Goal: Register for event/course

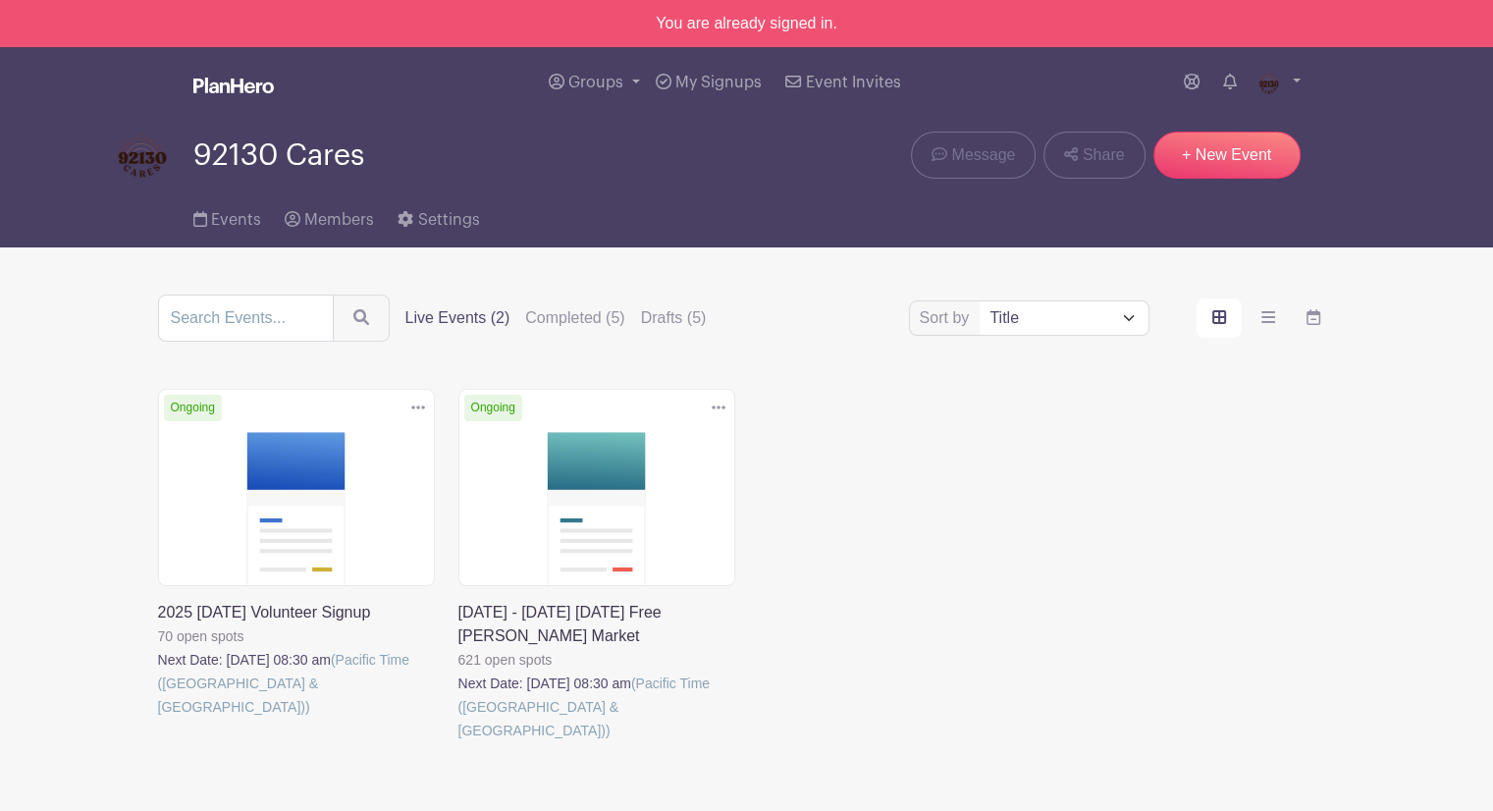
click at [458, 742] on link at bounding box center [458, 742] width 0 height 0
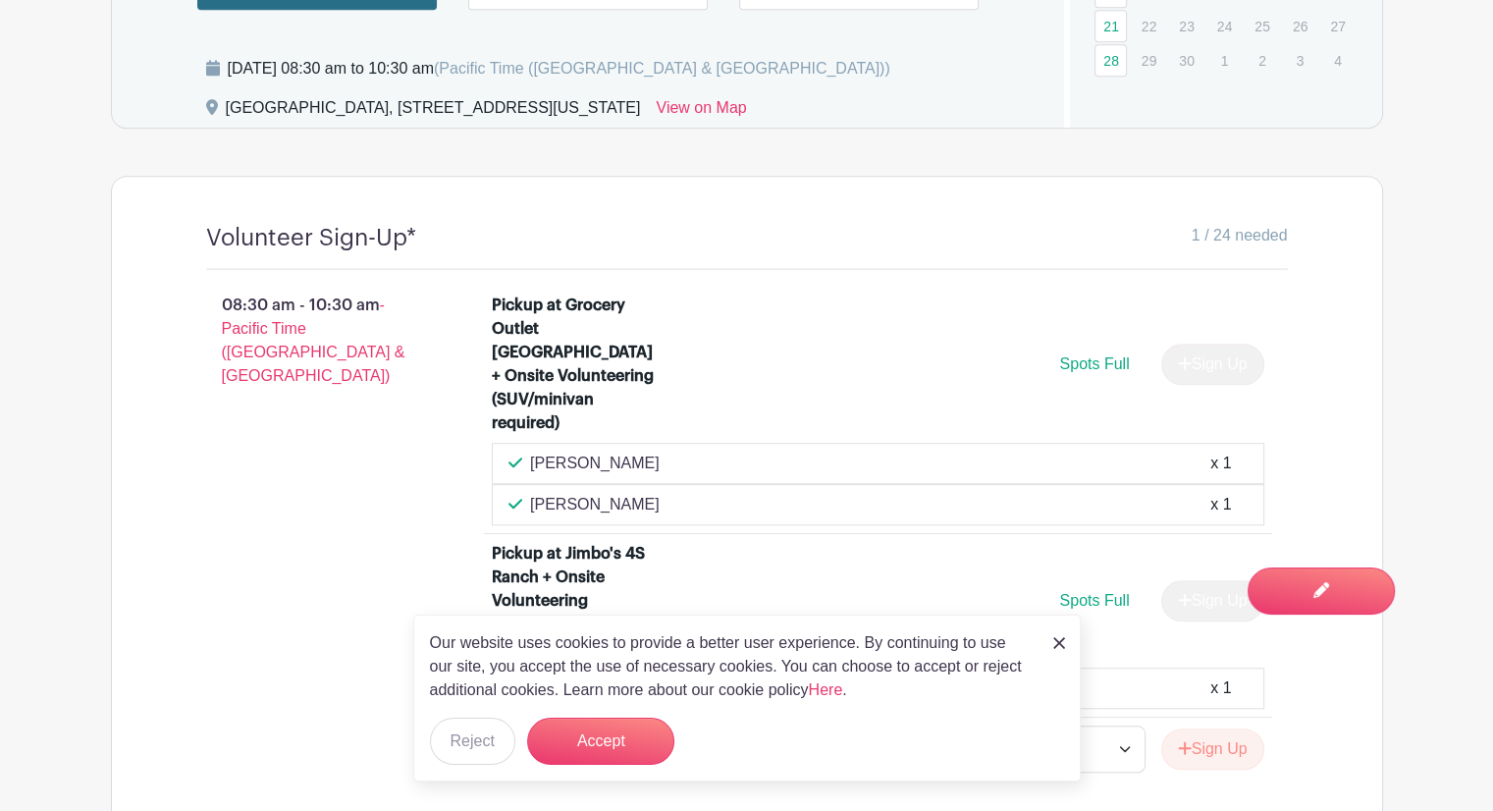
scroll to position [1571, 0]
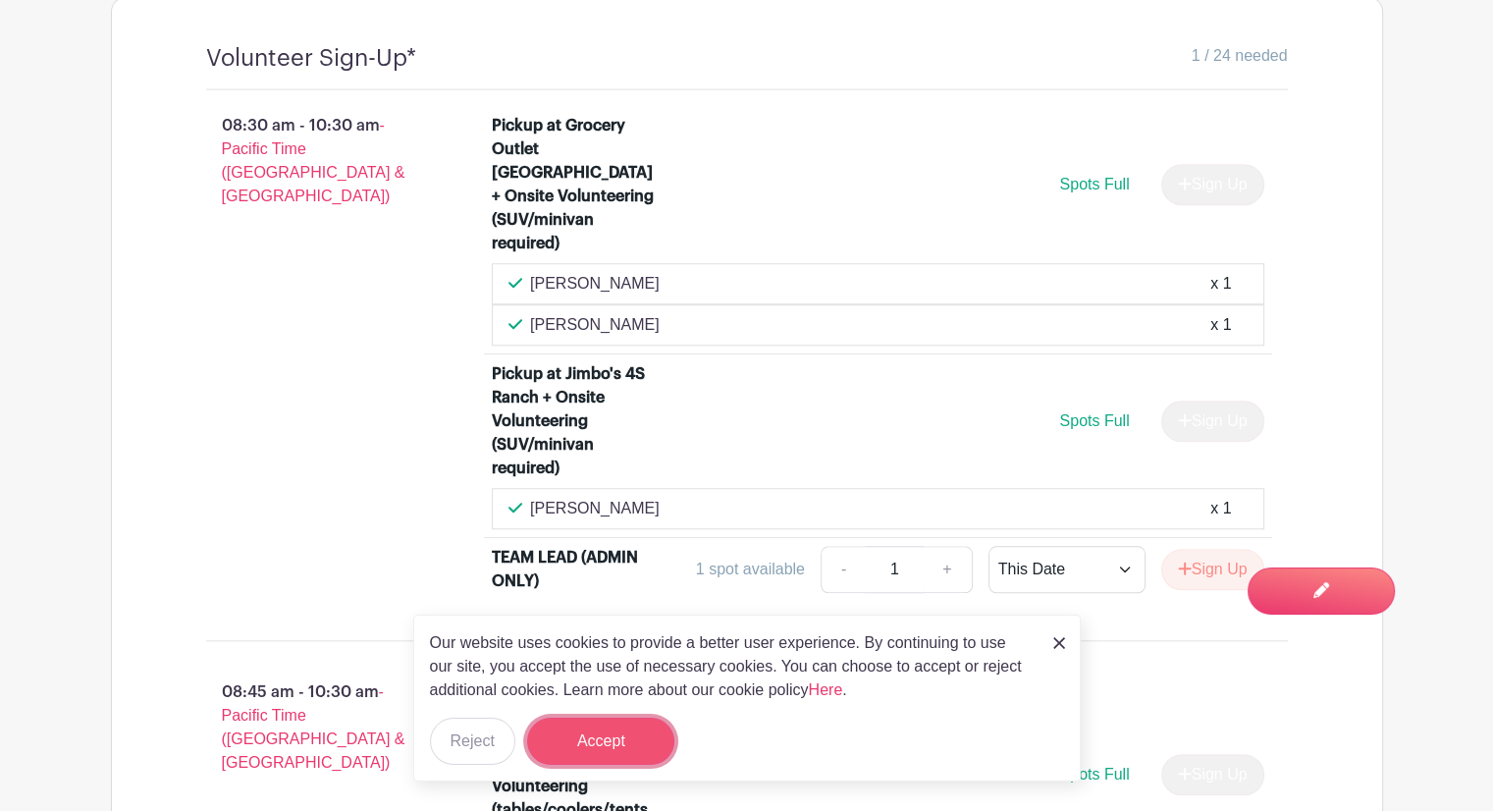
click at [636, 734] on button "Accept" at bounding box center [600, 741] width 147 height 47
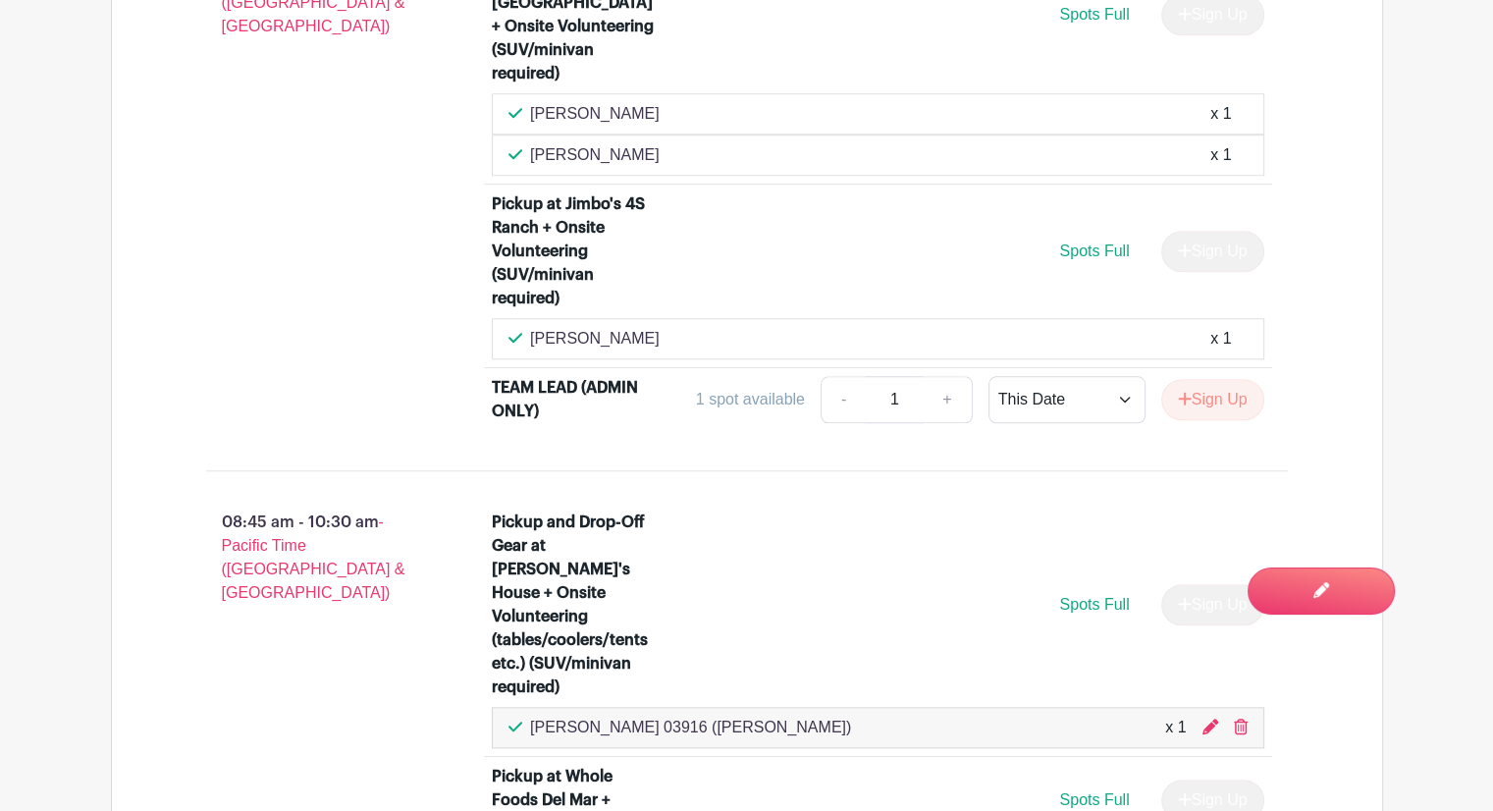
scroll to position [1865, 0]
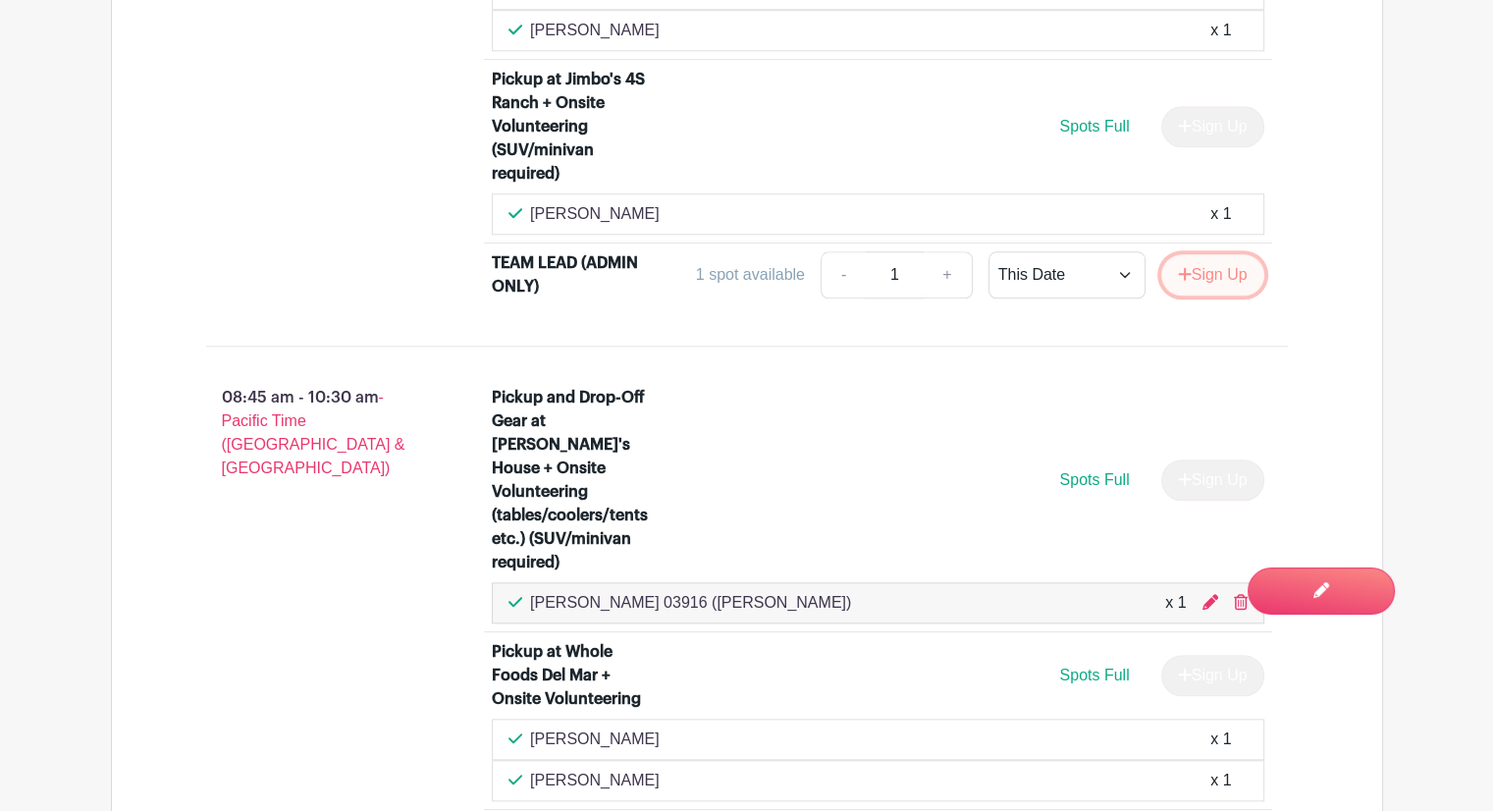
click at [1227, 254] on button "Sign Up" at bounding box center [1212, 274] width 103 height 41
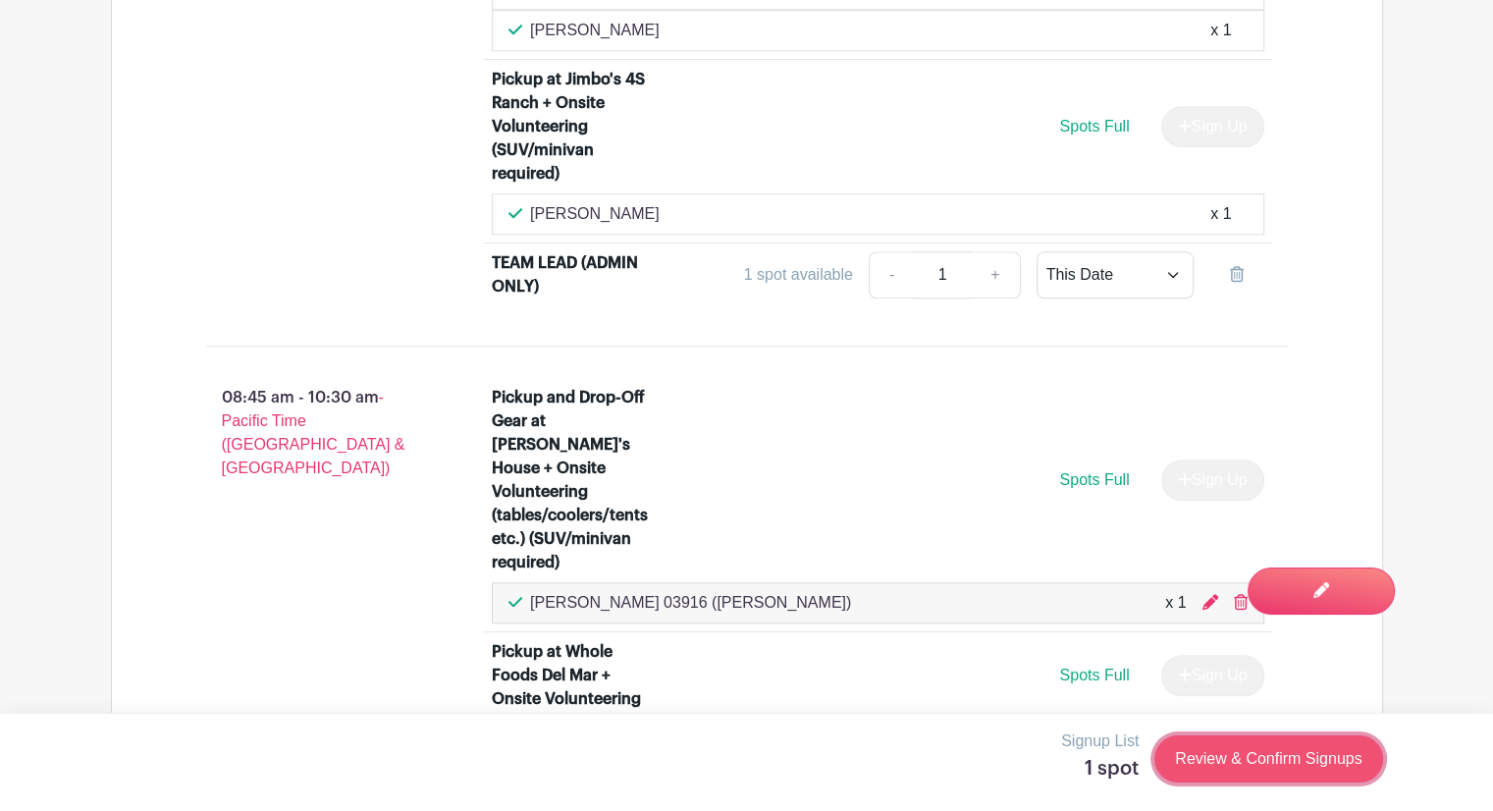
click at [1205, 750] on link "Review & Confirm Signups" at bounding box center [1269, 758] width 228 height 47
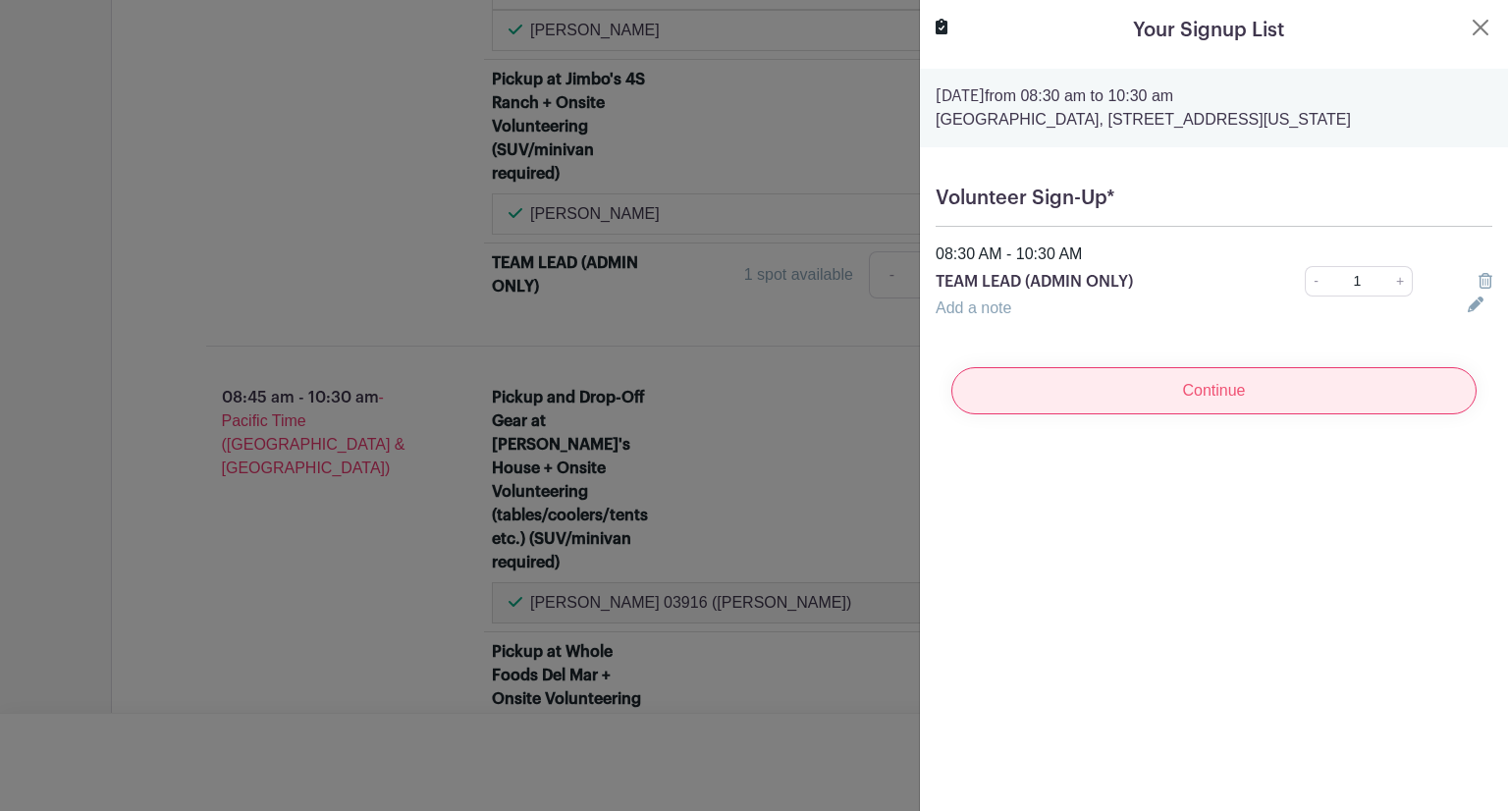
click at [1167, 414] on input "Continue" at bounding box center [1213, 390] width 525 height 47
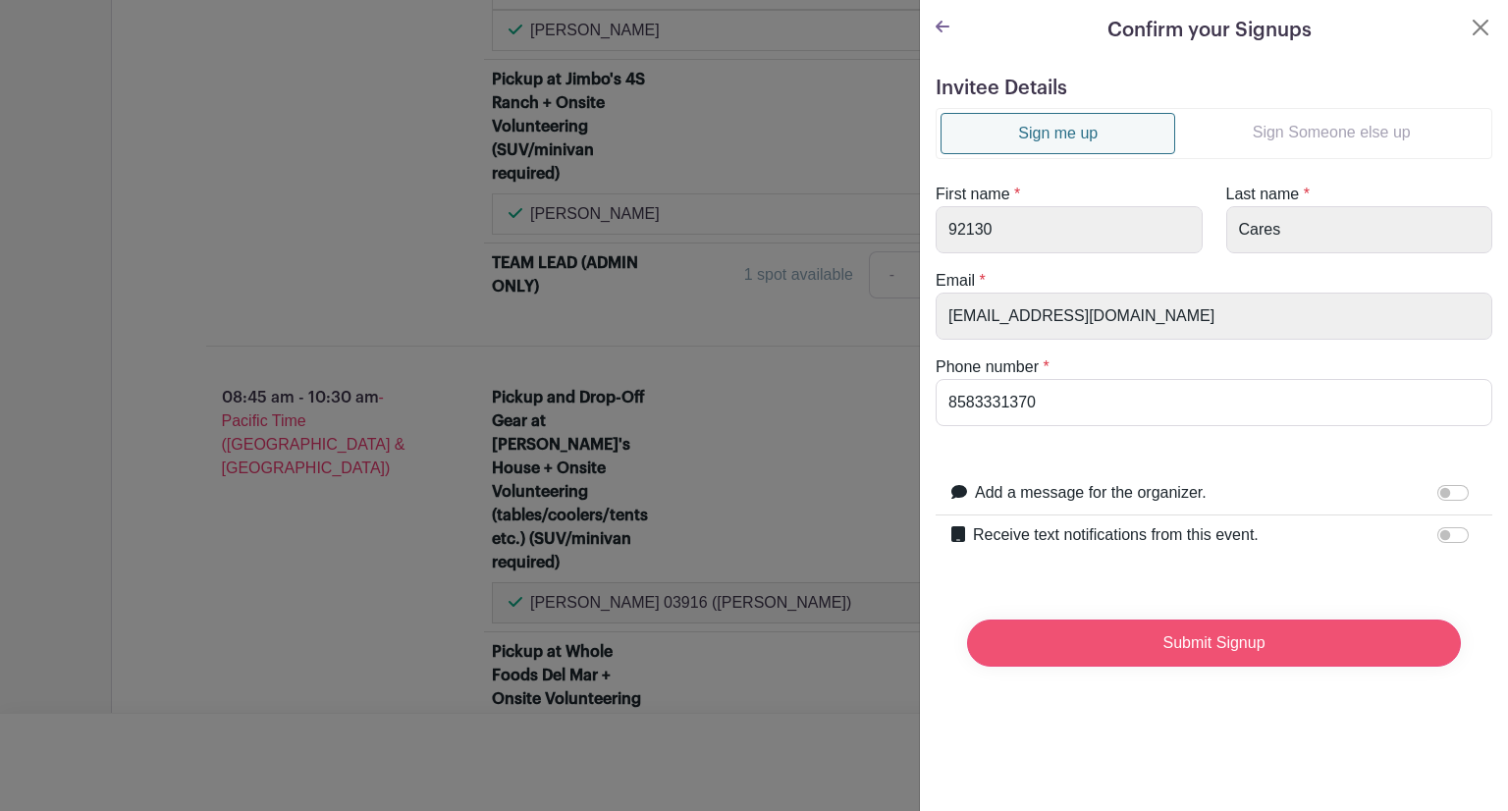
click at [1092, 650] on input "Submit Signup" at bounding box center [1214, 642] width 494 height 47
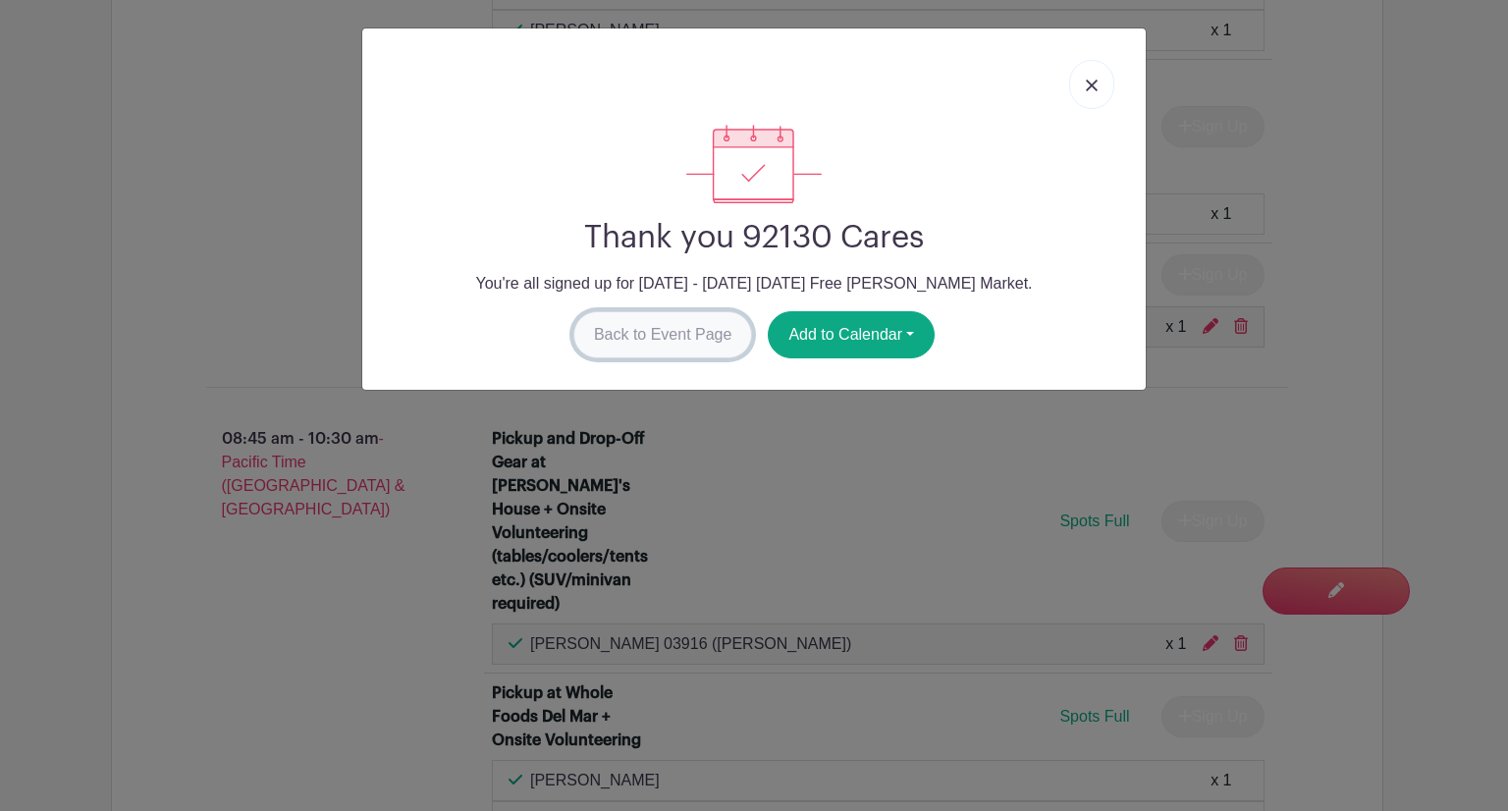
click at [671, 330] on link "Back to Event Page" at bounding box center [663, 334] width 180 height 47
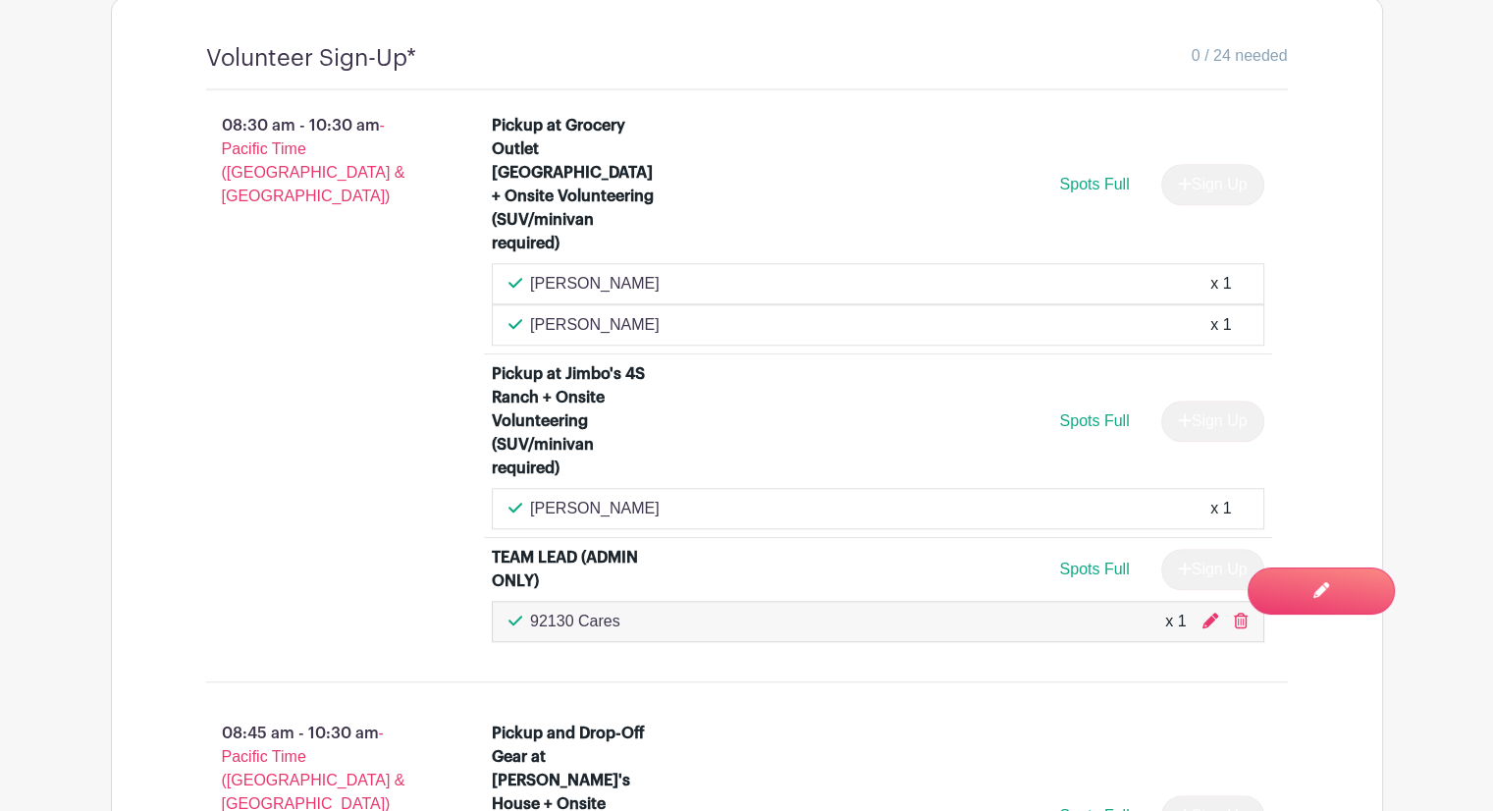
scroll to position [1080, 0]
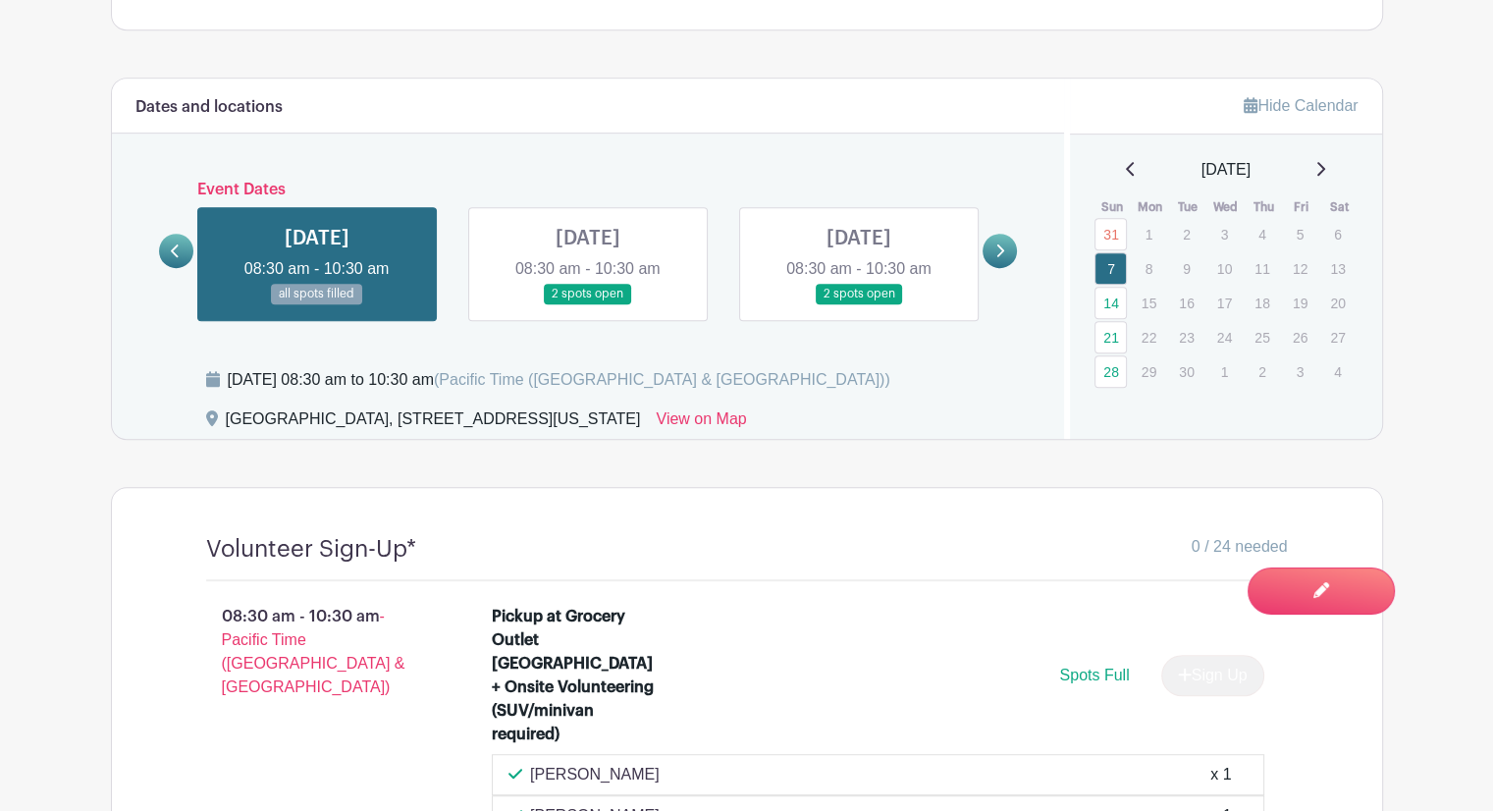
click at [588, 304] on link at bounding box center [588, 304] width 0 height 0
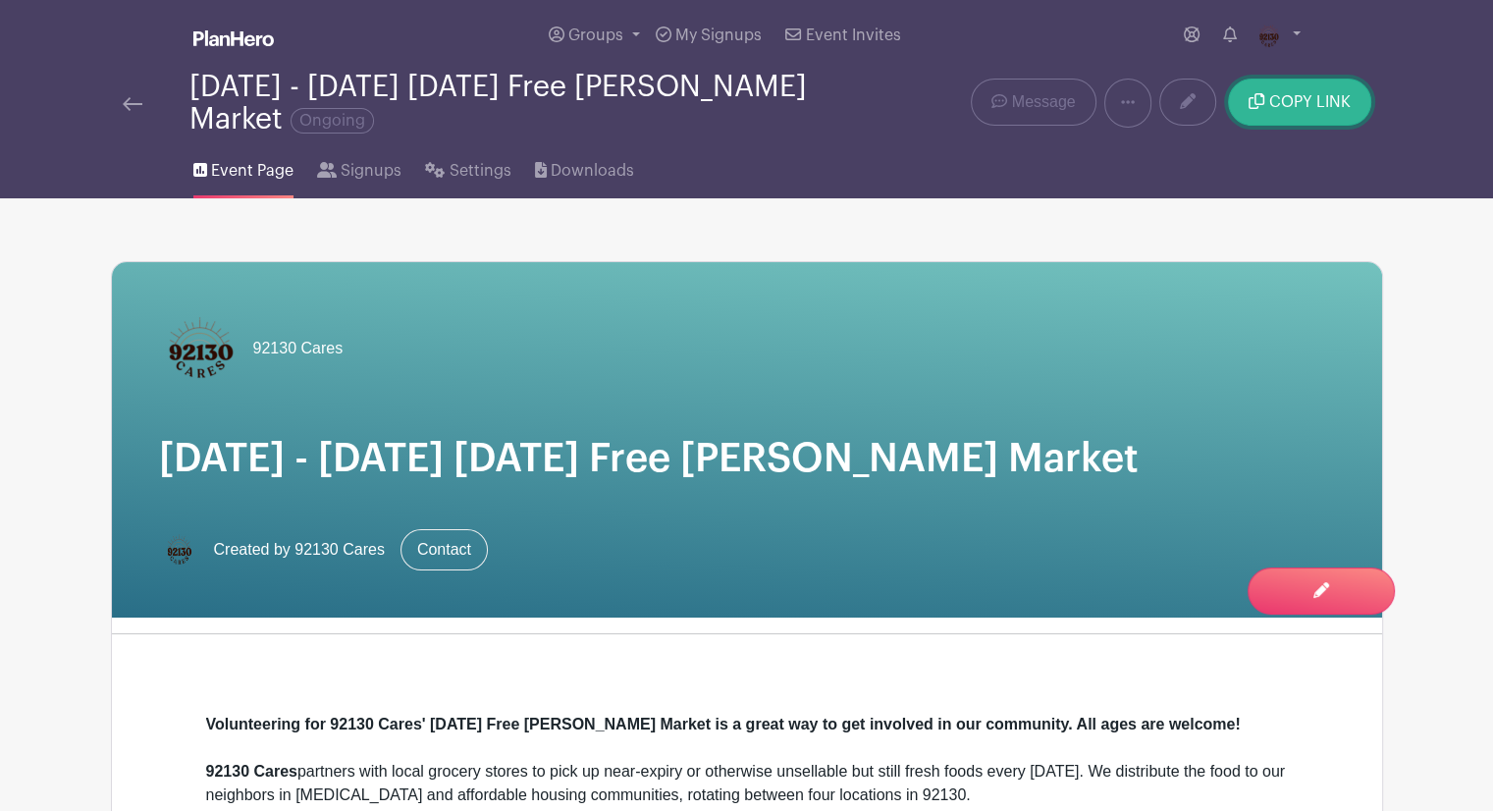
click at [1270, 122] on button "COPY LINK" at bounding box center [1299, 102] width 142 height 47
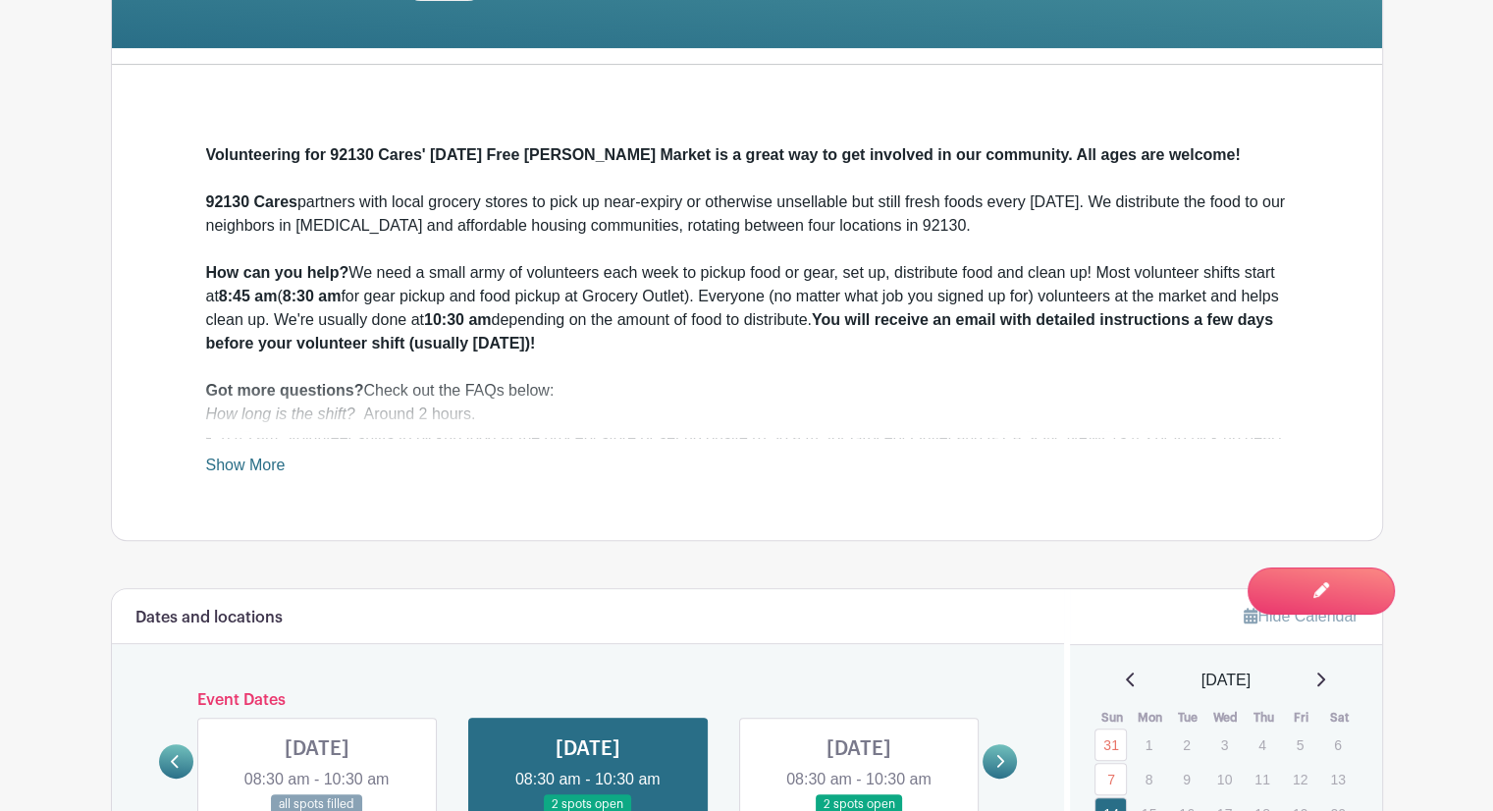
scroll to position [982, 0]
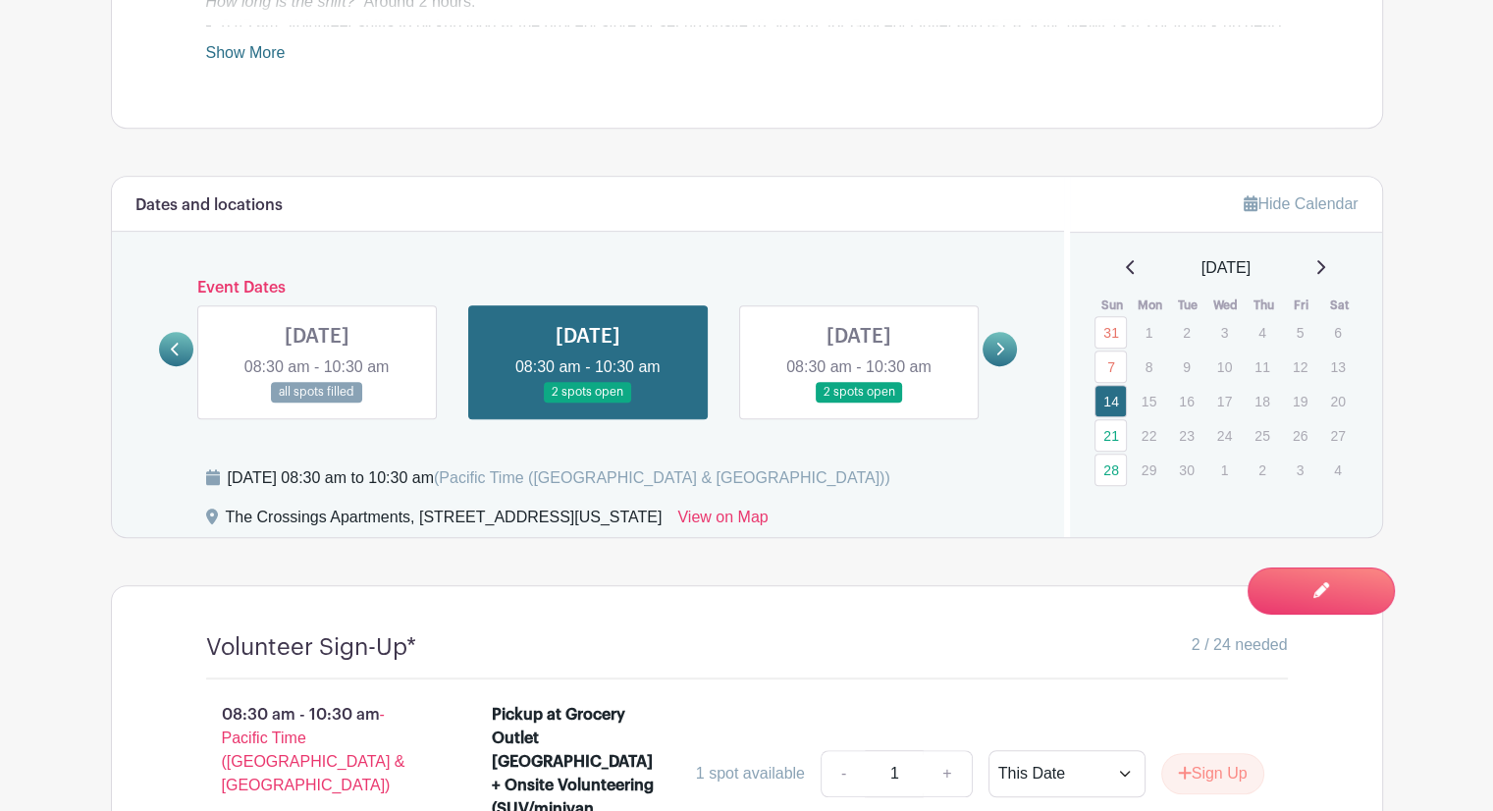
click at [1343, 266] on div "[DATE]" at bounding box center [1226, 268] width 265 height 24
click at [1325, 264] on div "[DATE]" at bounding box center [1226, 268] width 265 height 24
click at [1325, 264] on icon at bounding box center [1321, 267] width 10 height 16
click at [1325, 272] on icon at bounding box center [1321, 267] width 8 height 14
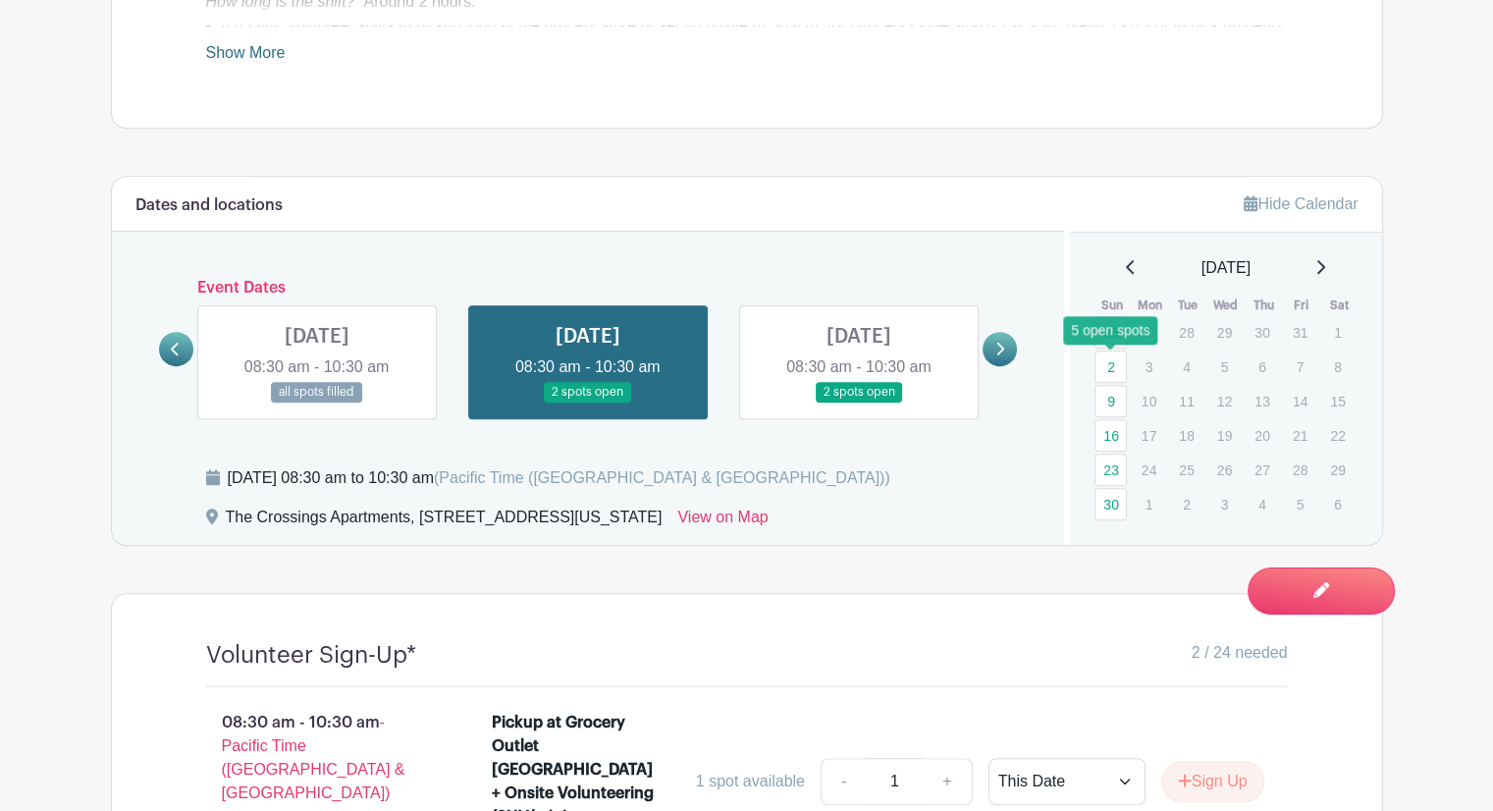
click at [1114, 361] on link "2" at bounding box center [1111, 366] width 32 height 32
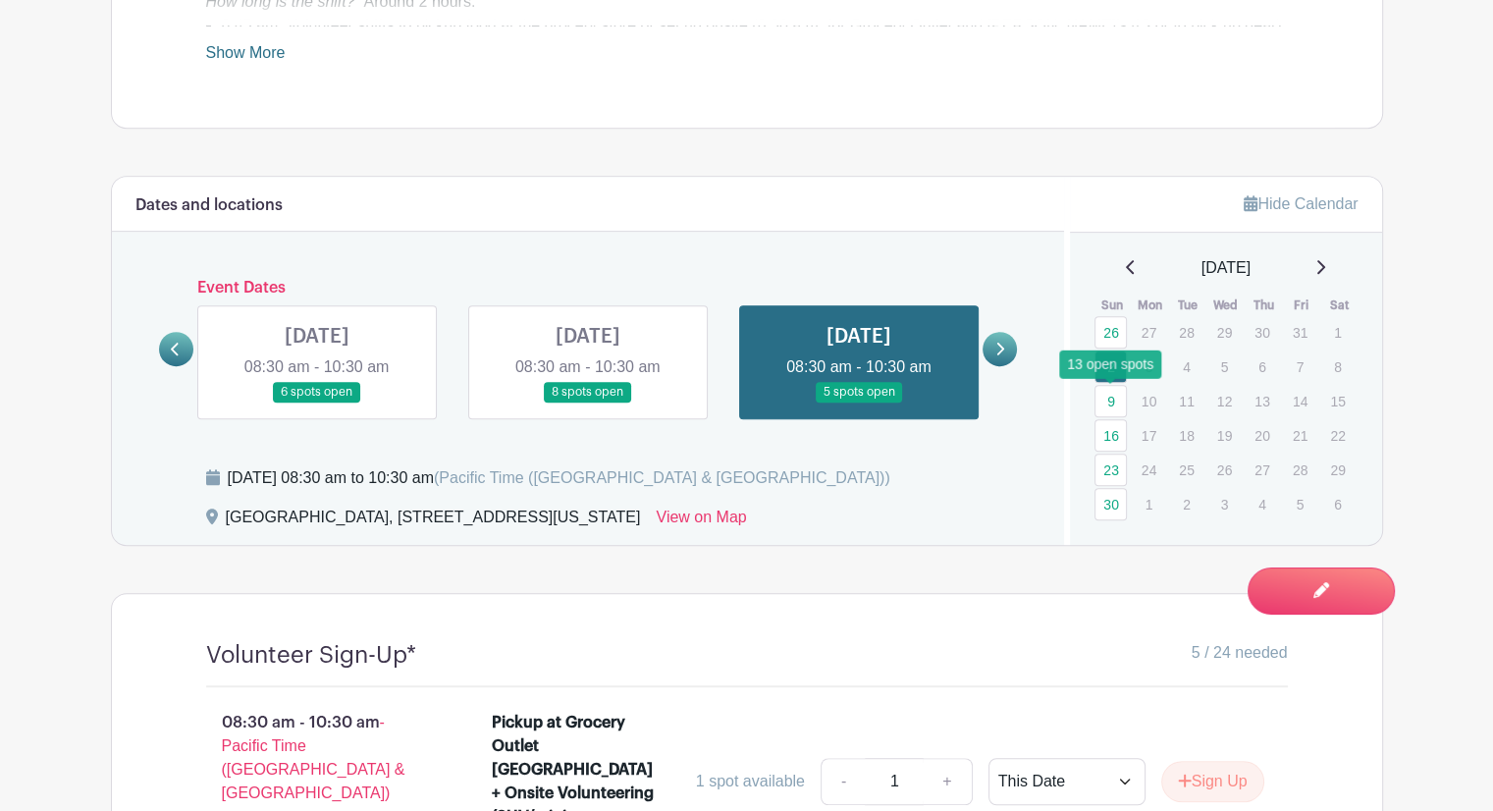
click at [1113, 390] on link "9" at bounding box center [1111, 401] width 32 height 32
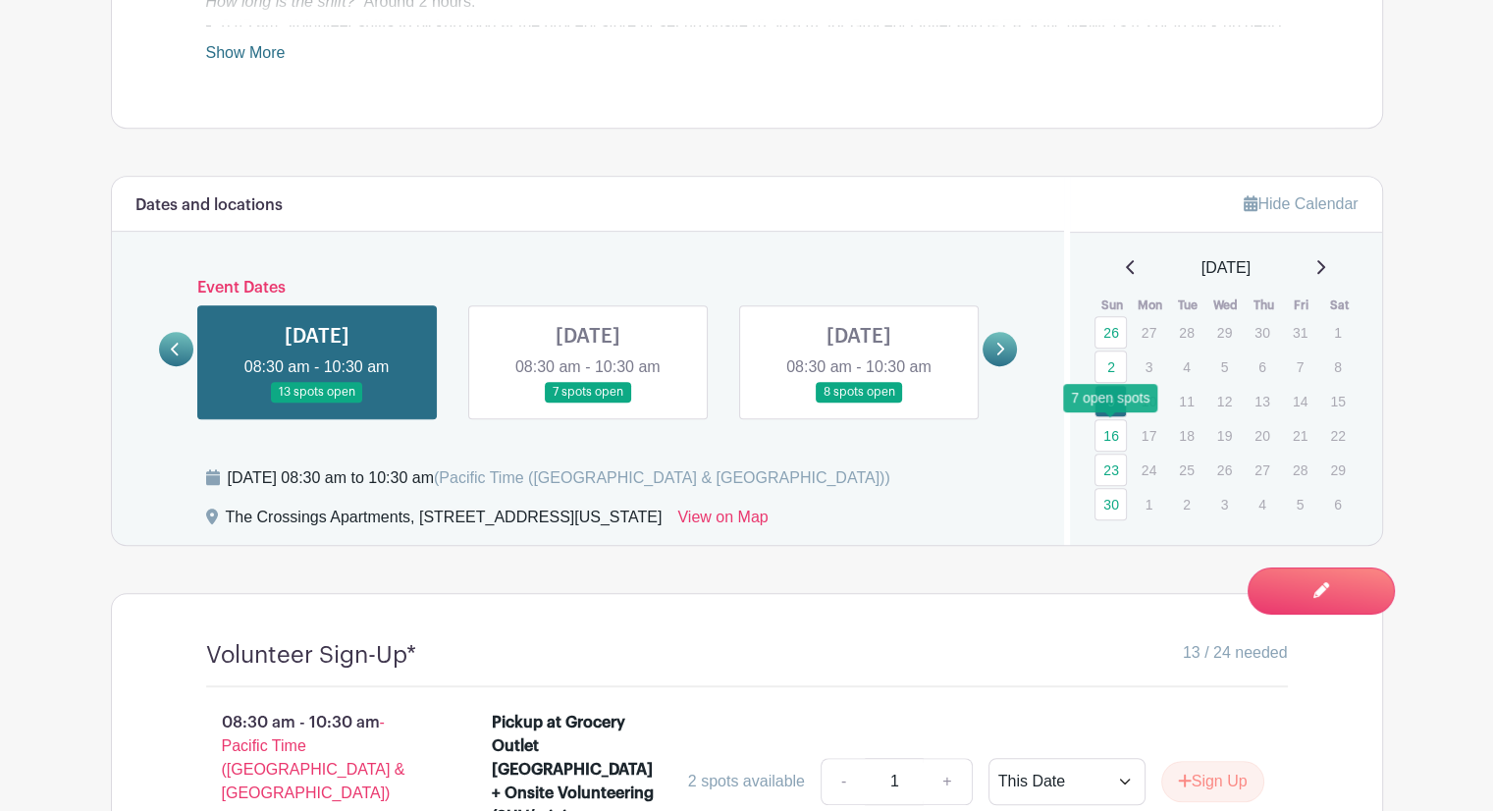
click at [1113, 425] on link "16" at bounding box center [1111, 435] width 32 height 32
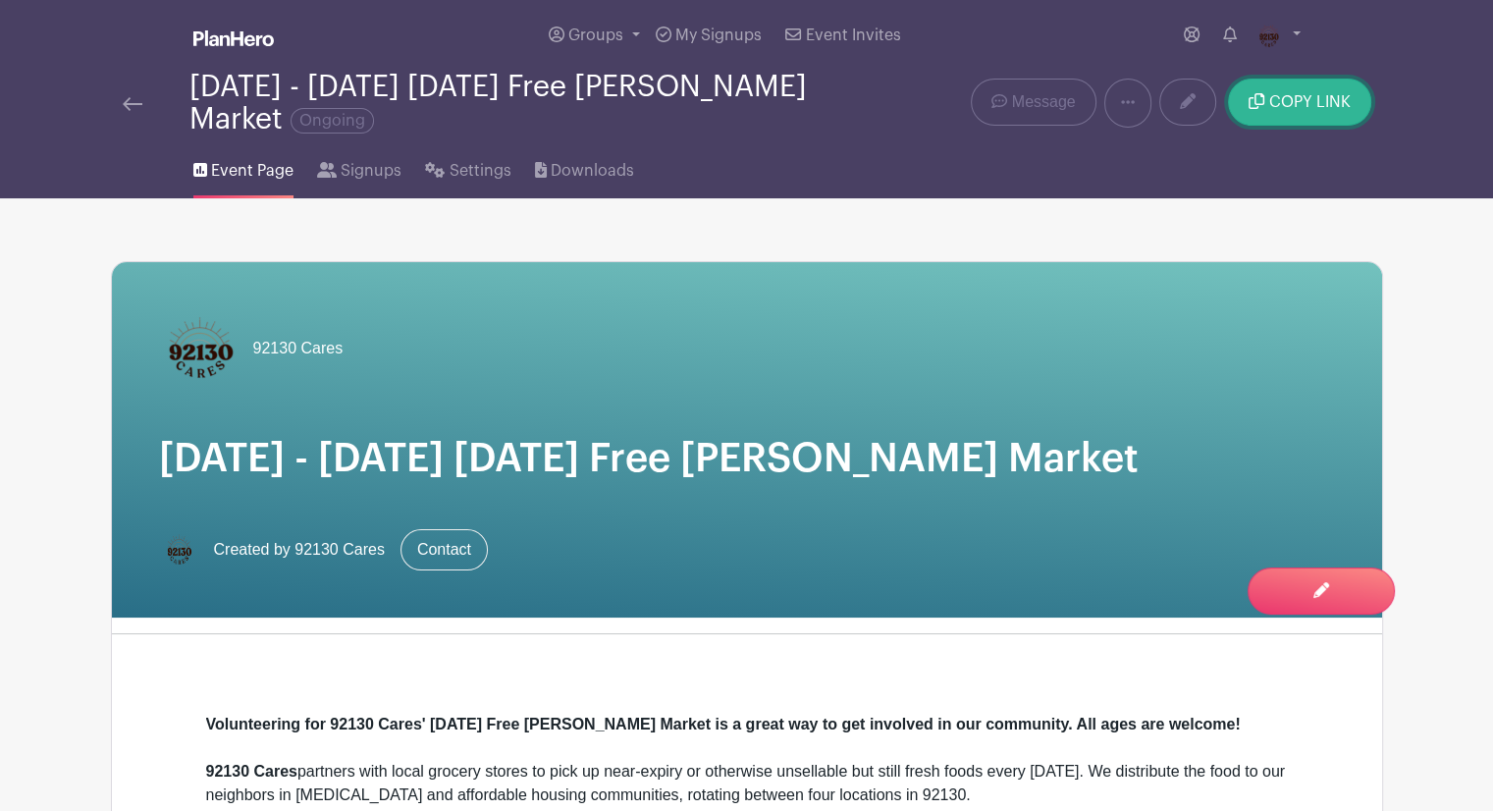
click at [1305, 107] on span "COPY LINK" at bounding box center [1309, 102] width 81 height 16
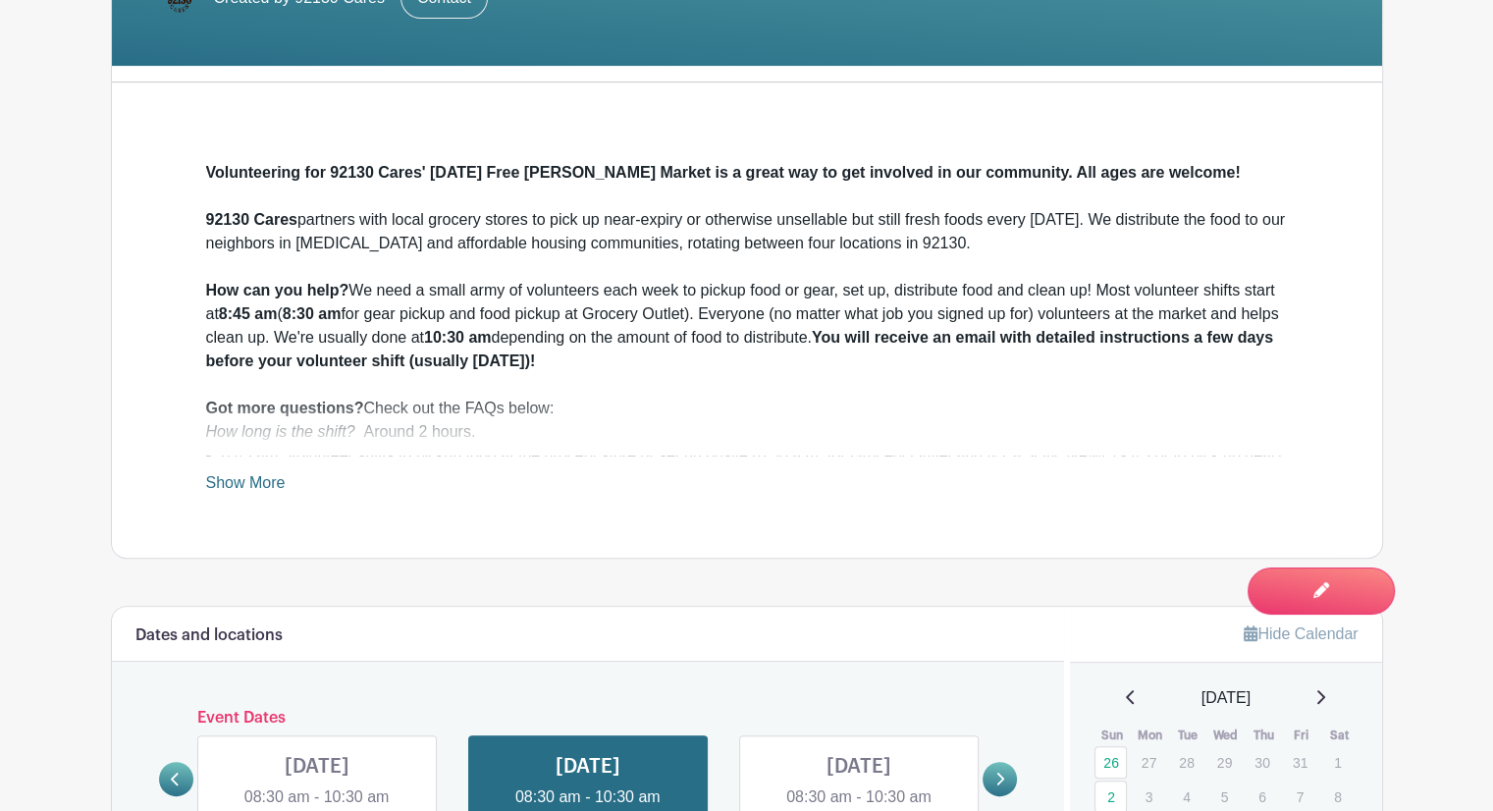
scroll to position [982, 0]
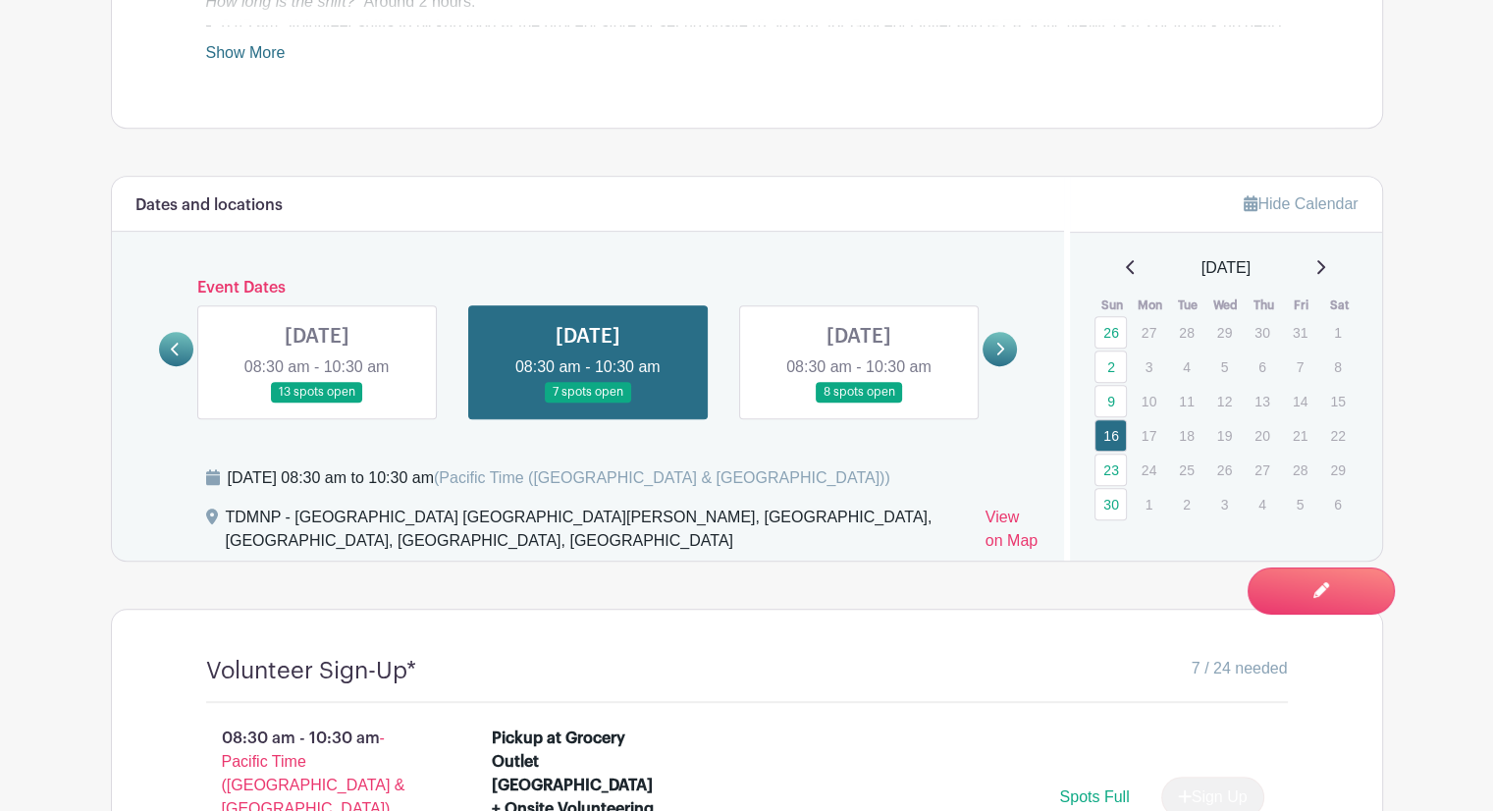
click at [1113, 276] on div "[DATE]" at bounding box center [1226, 268] width 265 height 24
click at [1126, 264] on icon at bounding box center [1130, 267] width 8 height 14
click at [1126, 265] on icon at bounding box center [1131, 267] width 10 height 16
click at [1102, 370] on link "7" at bounding box center [1111, 366] width 32 height 32
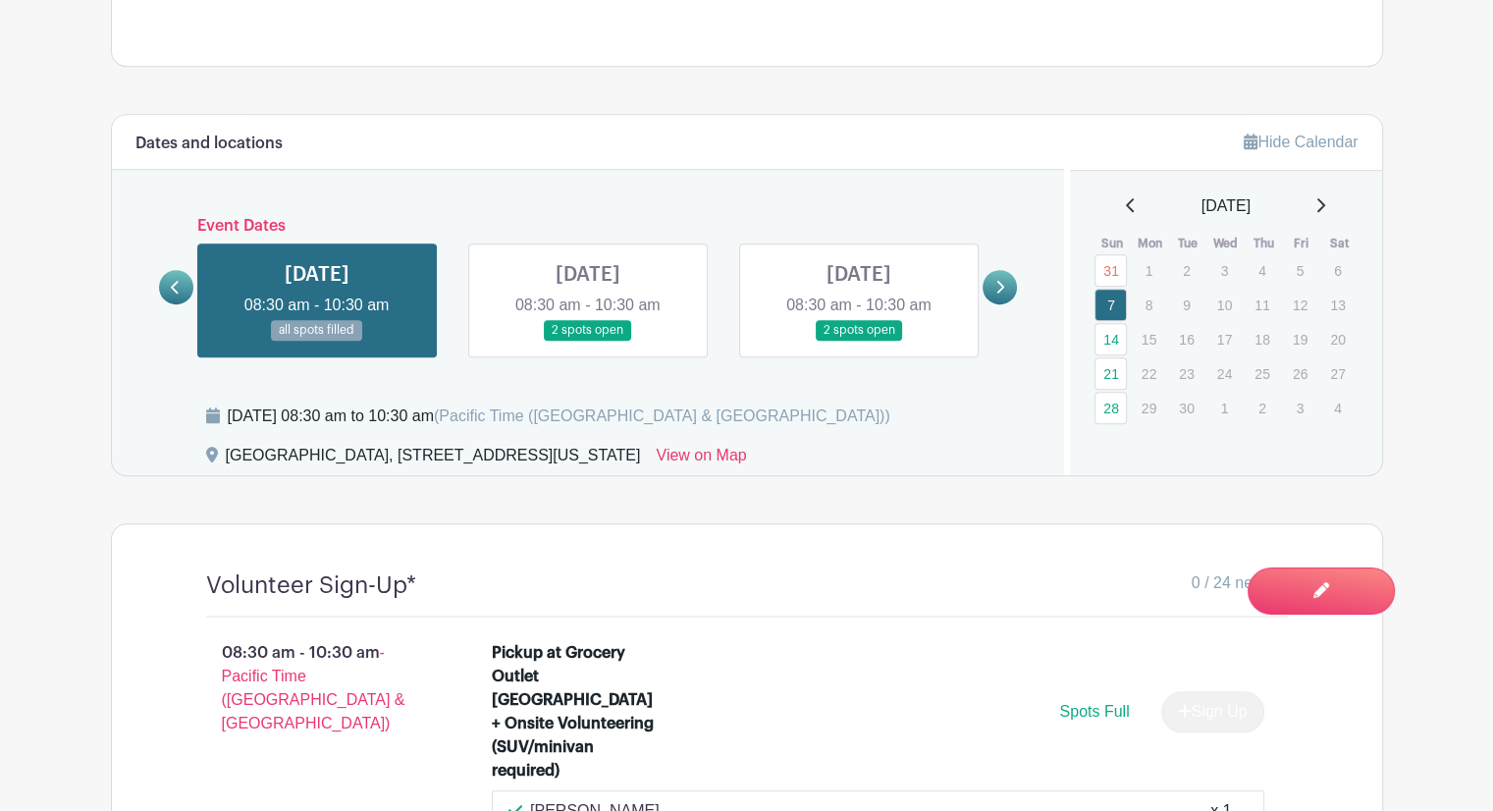
scroll to position [960, 0]
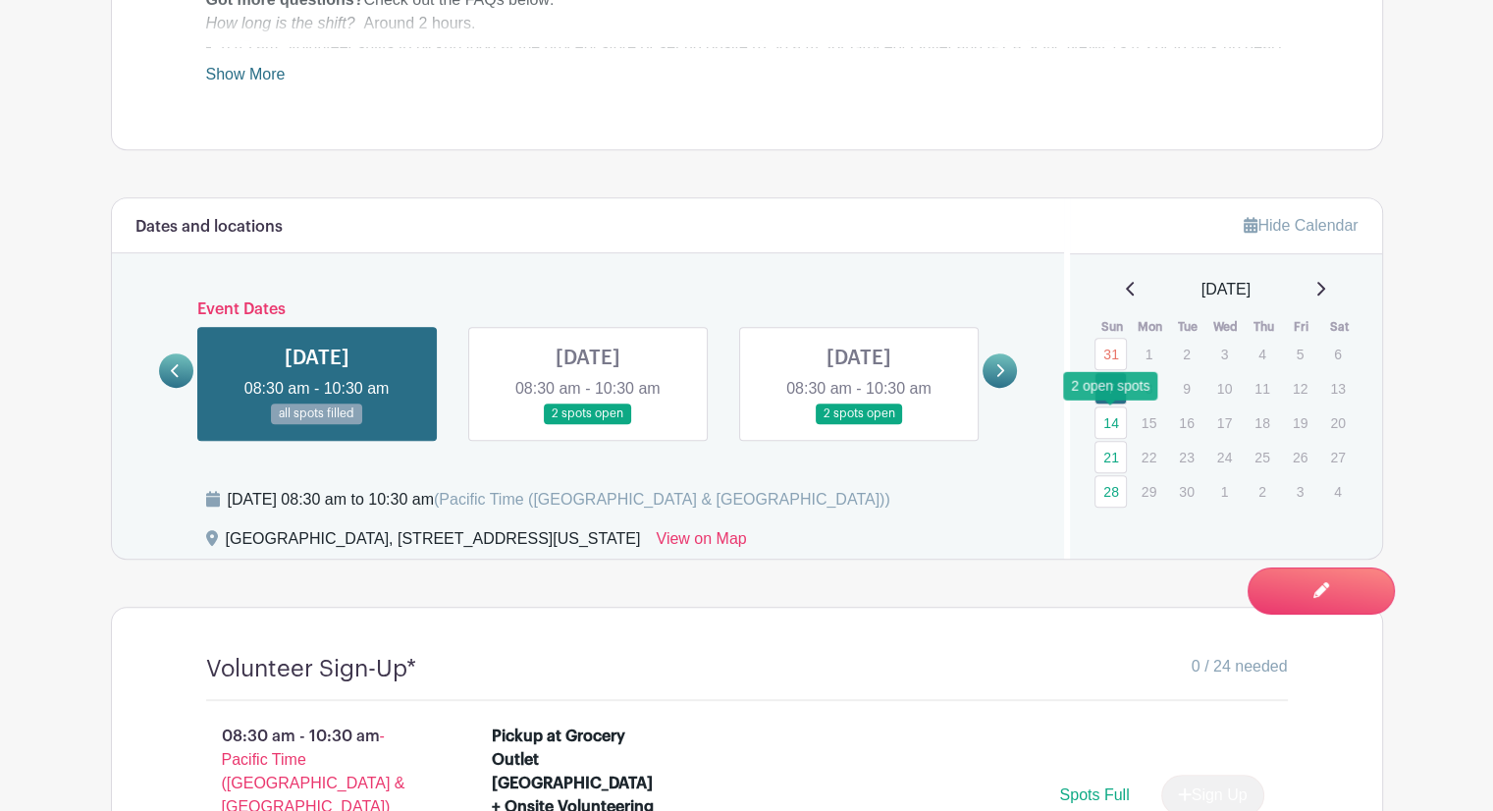
click at [1101, 421] on link "14" at bounding box center [1111, 422] width 32 height 32
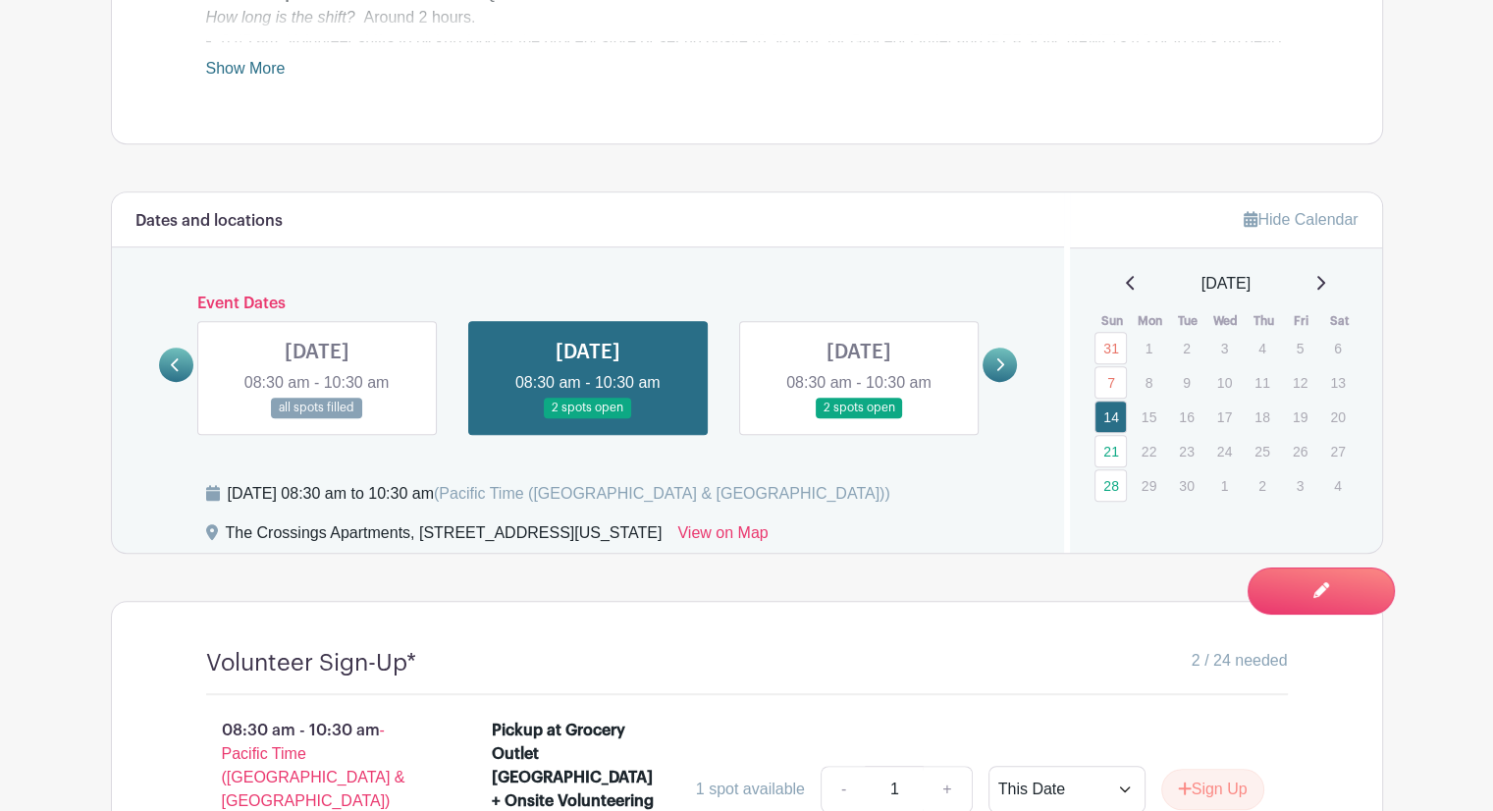
scroll to position [862, 0]
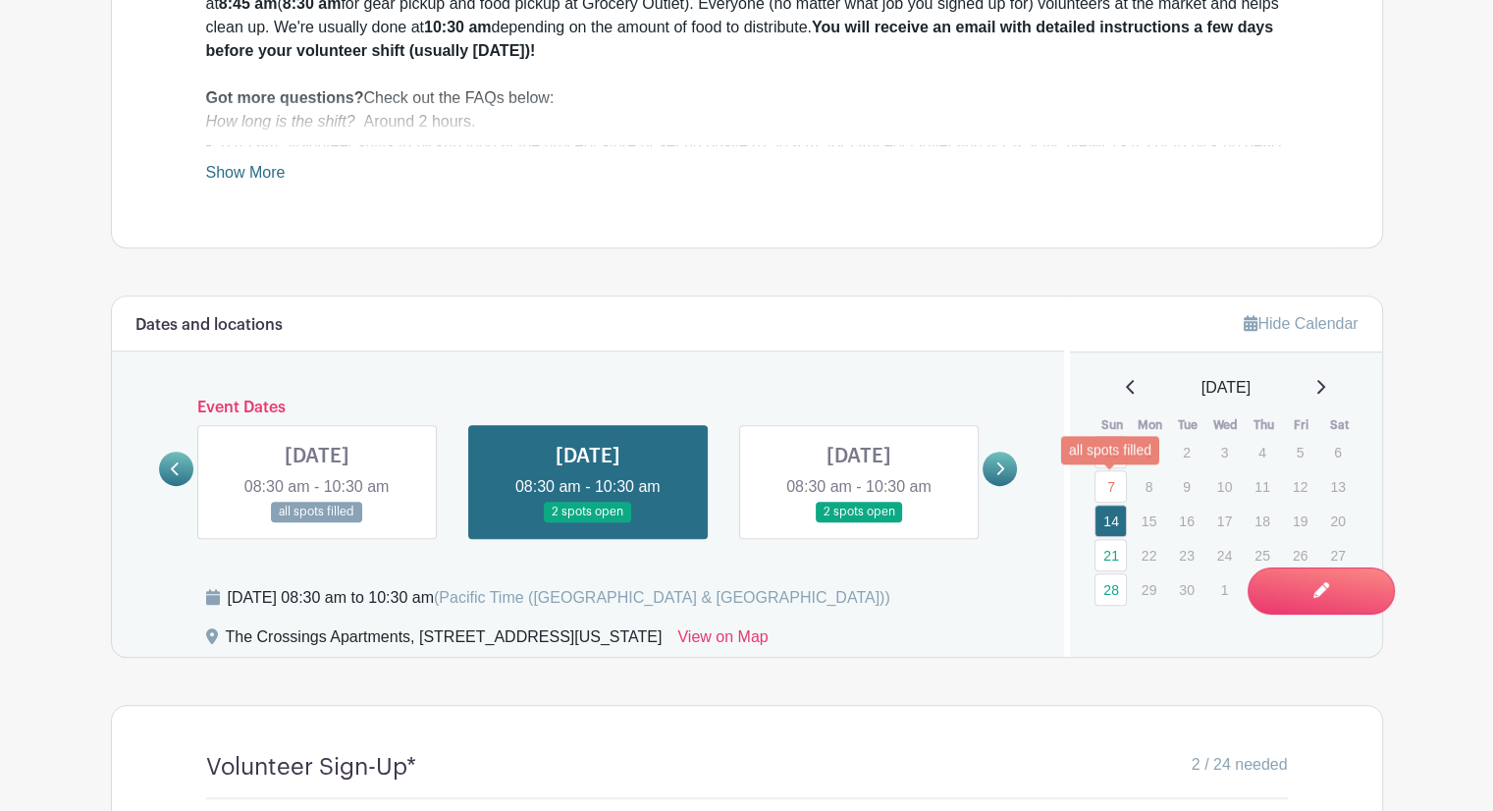
click at [1113, 481] on link "7" at bounding box center [1111, 486] width 32 height 32
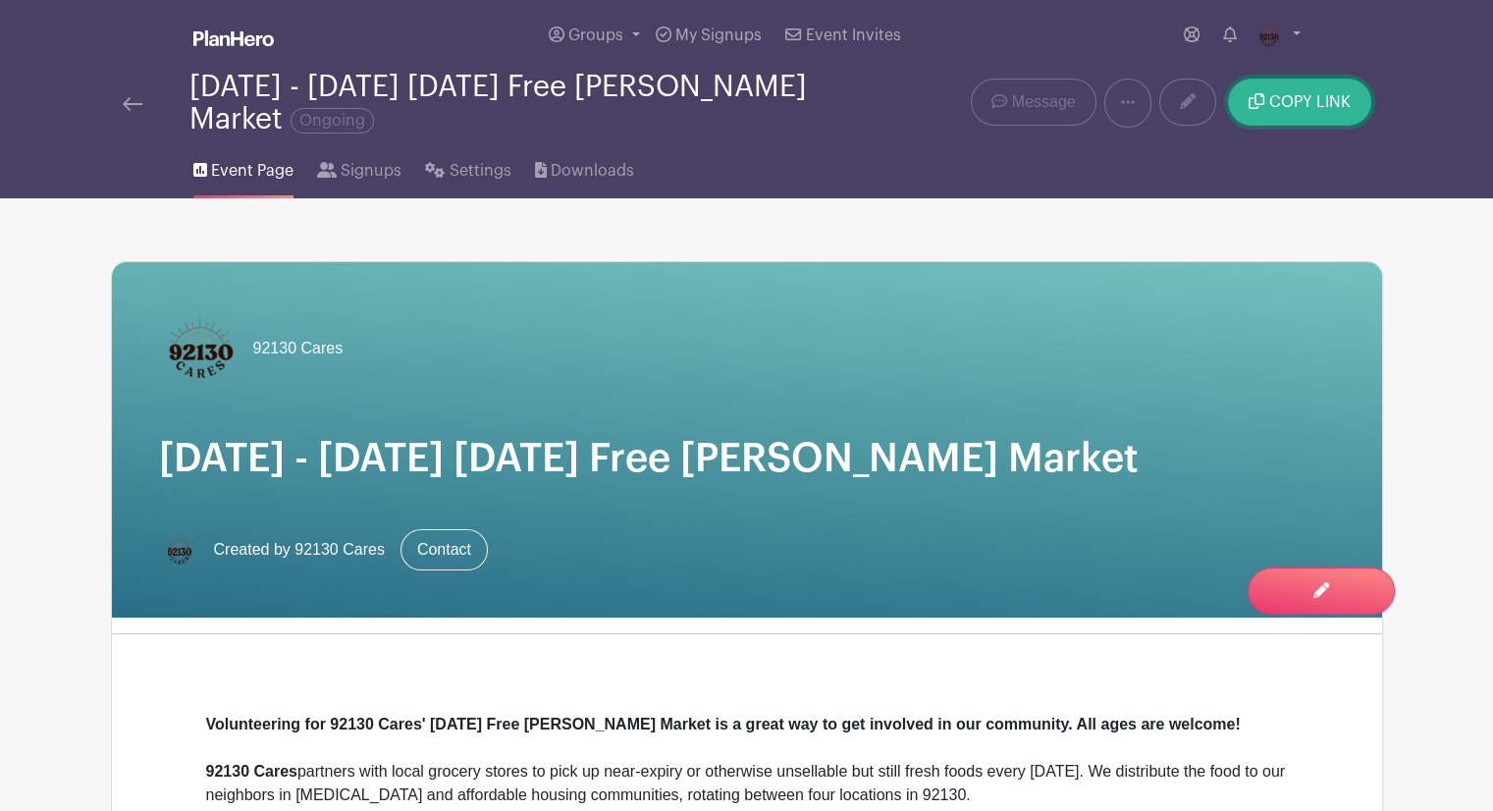
click at [1303, 110] on span "COPY LINK" at bounding box center [1309, 102] width 81 height 16
